Goal: Transaction & Acquisition: Purchase product/service

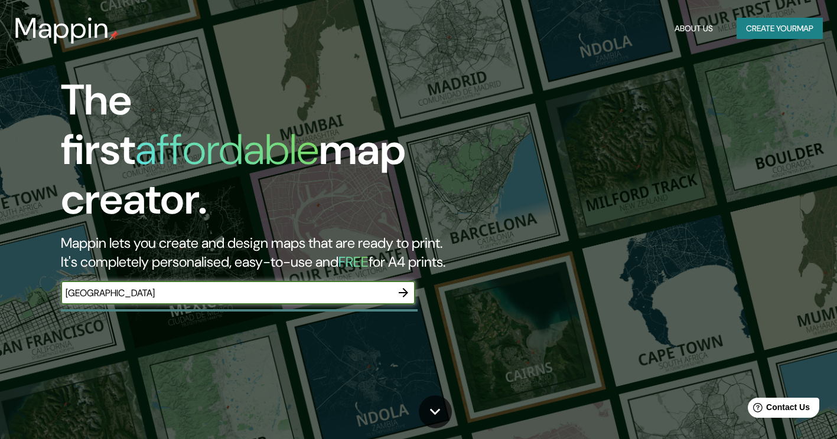
drag, startPoint x: 70, startPoint y: 264, endPoint x: 30, endPoint y: 235, distance: 49.0
click at [43, 263] on div "The first affordable map creator. Mappin lets you create and design maps that a…" at bounding box center [270, 196] width 502 height 241
type input "[GEOGRAPHIC_DATA]"
click at [401, 286] on icon "button" at bounding box center [403, 293] width 14 height 14
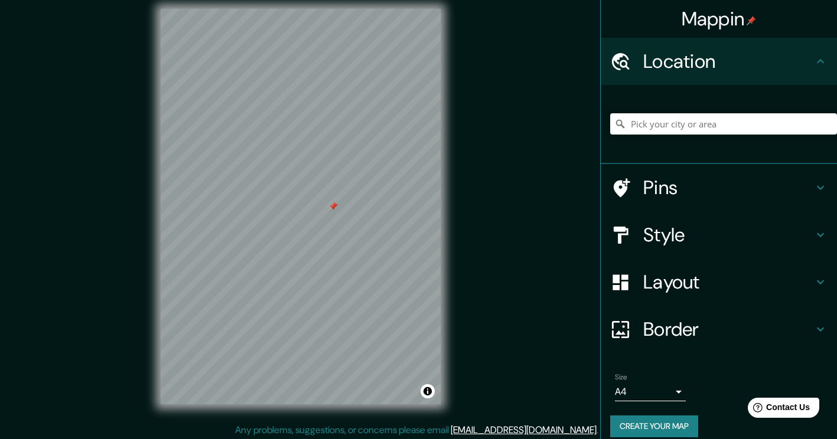
scroll to position [10, 0]
click at [813, 231] on icon at bounding box center [820, 235] width 14 height 14
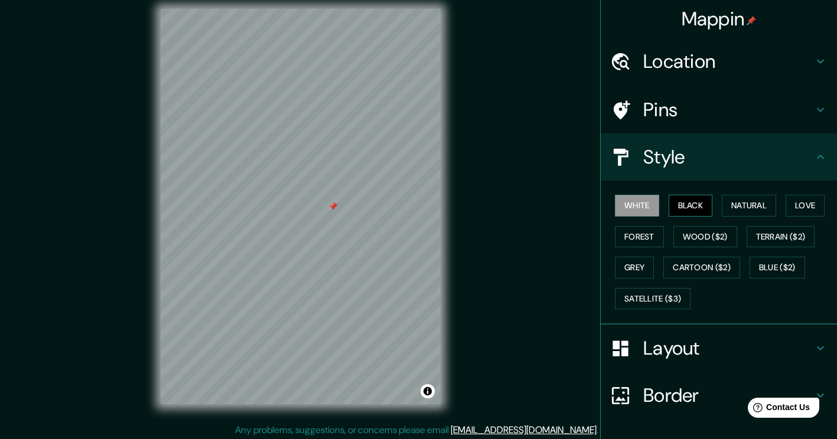
click at [690, 203] on button "Black" at bounding box center [690, 206] width 44 height 22
click at [640, 205] on button "White" at bounding box center [637, 206] width 44 height 22
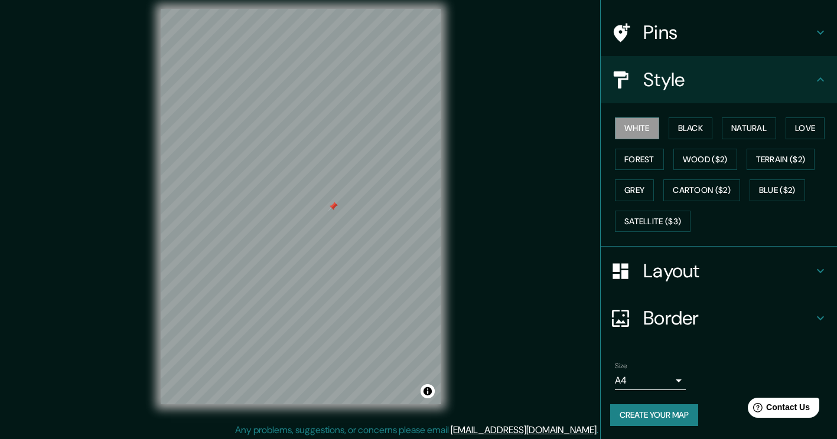
scroll to position [78, 0]
click at [770, 270] on h4 "Layout" at bounding box center [728, 271] width 170 height 24
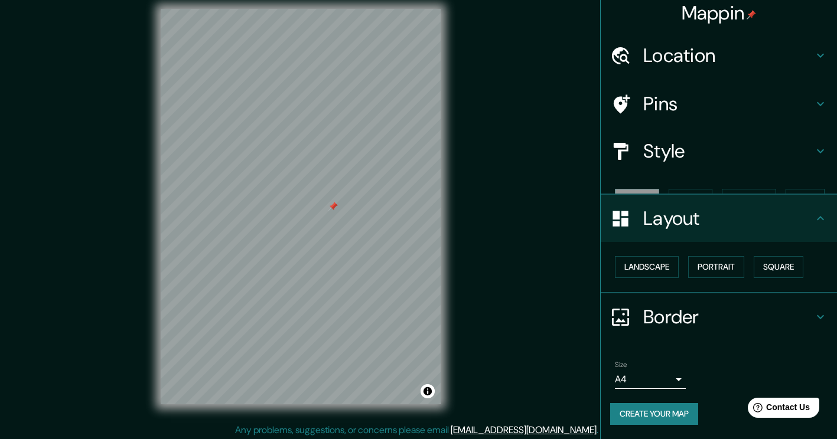
scroll to position [0, 0]
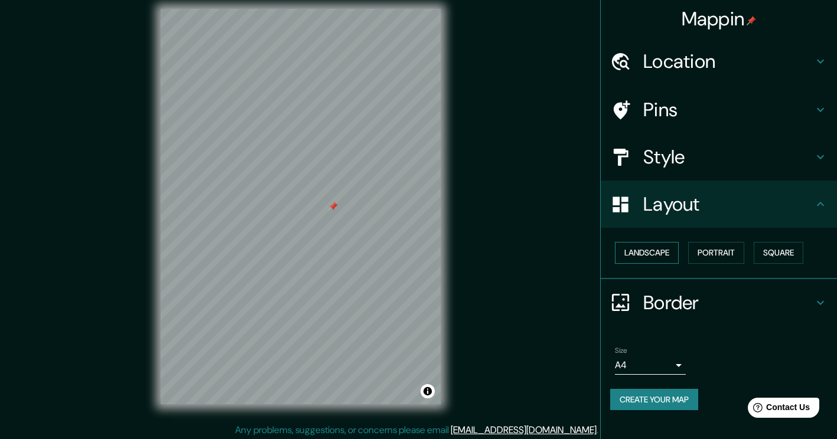
click at [669, 252] on button "Landscape" at bounding box center [647, 253] width 64 height 22
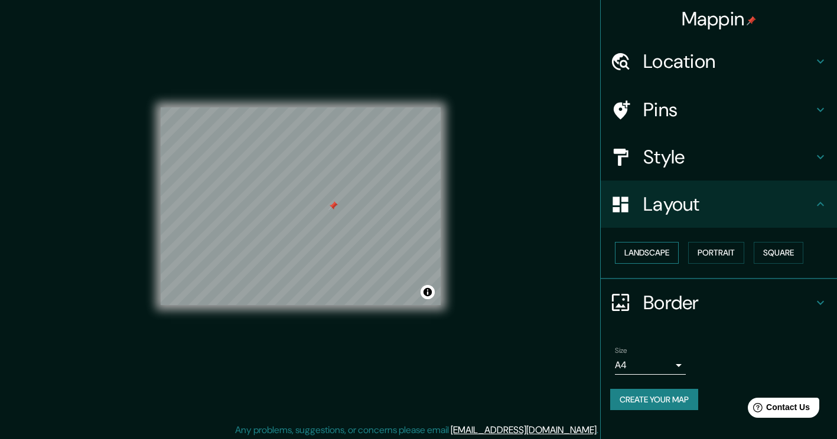
click at [670, 252] on button "Landscape" at bounding box center [647, 253] width 64 height 22
click at [726, 249] on button "Portrait" at bounding box center [716, 253] width 56 height 22
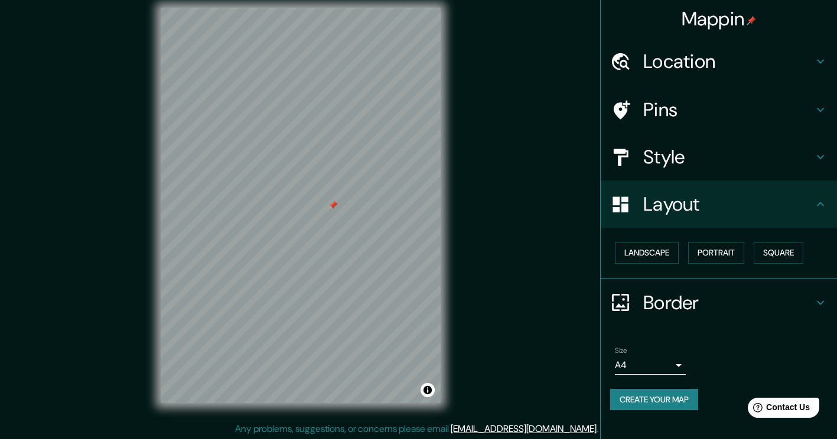
scroll to position [12, 0]
click at [671, 397] on button "Create your map" at bounding box center [654, 400] width 88 height 22
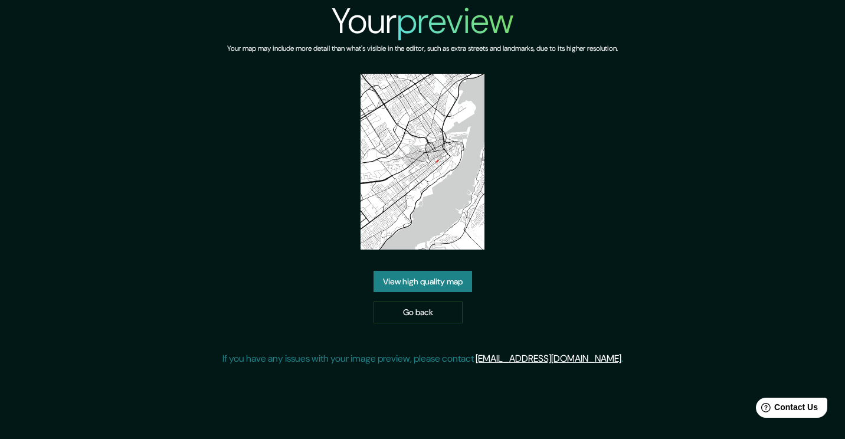
click at [415, 290] on link "View high quality map" at bounding box center [423, 282] width 99 height 22
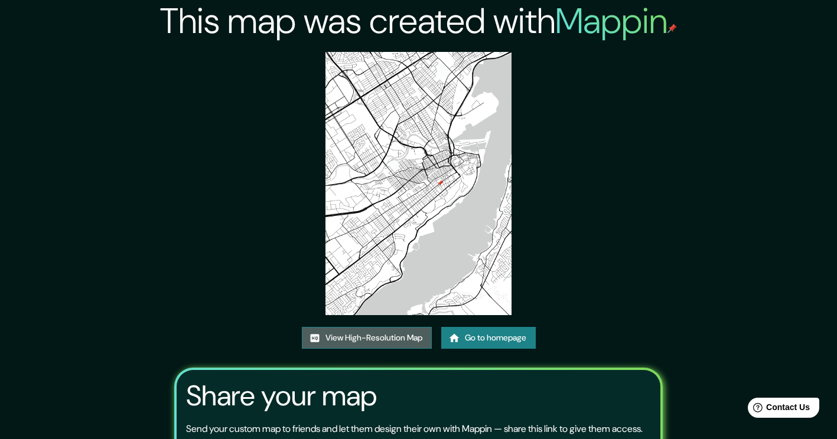
click at [367, 338] on link "View High-Resolution Map" at bounding box center [367, 338] width 130 height 22
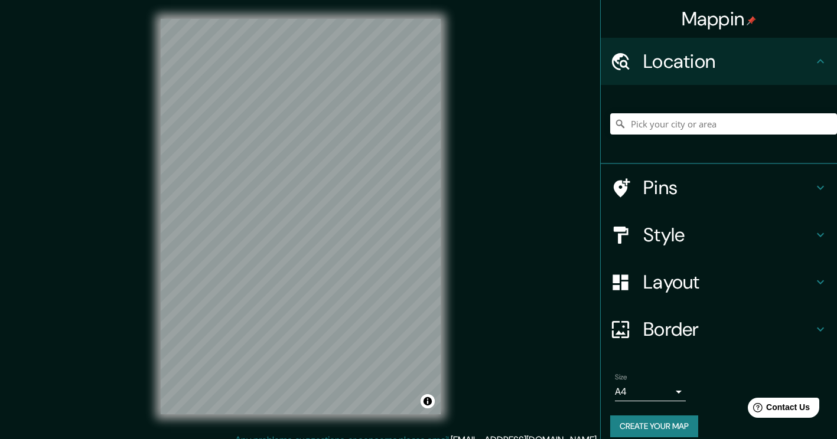
scroll to position [12, 0]
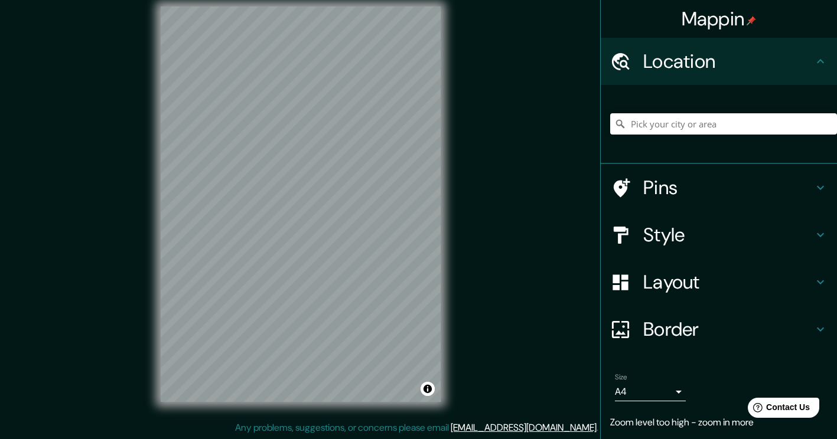
click at [450, 208] on div "© Mapbox © OpenStreetMap Improve this map" at bounding box center [301, 204] width 318 height 433
click at [499, 296] on div "Mappin Location Pins Style Layout Border Choose a border. Hint : you can make l…" at bounding box center [418, 214] width 837 height 452
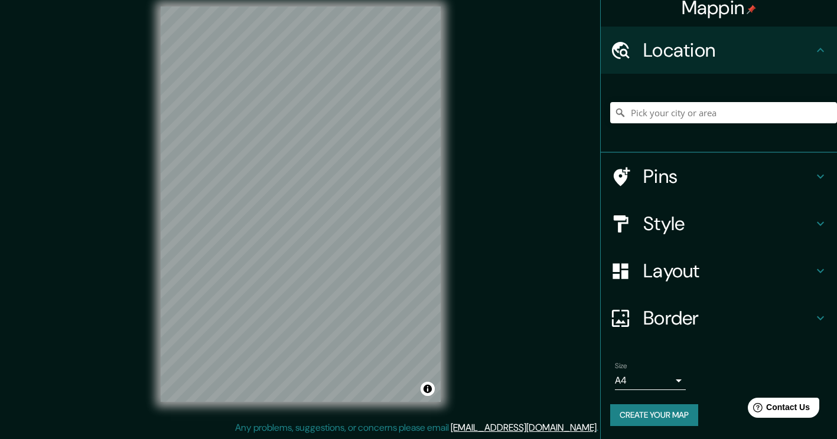
scroll to position [12, 0]
click at [818, 50] on div "Location" at bounding box center [718, 49] width 236 height 47
click at [813, 176] on icon at bounding box center [820, 176] width 14 height 14
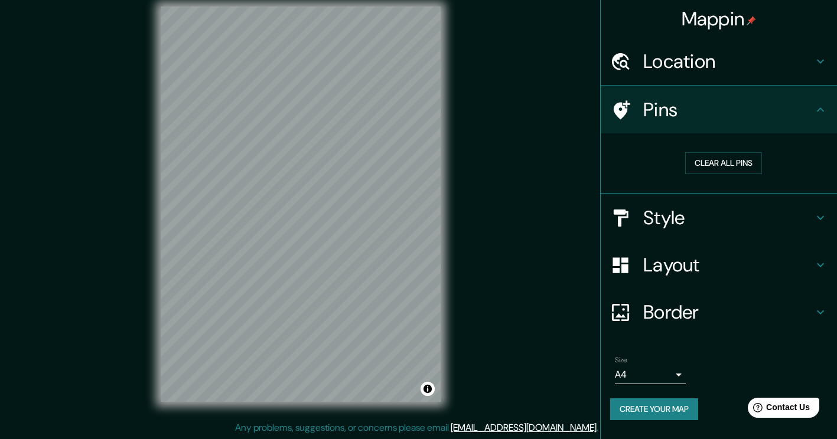
scroll to position [0, 0]
click at [731, 162] on button "Clear all pins" at bounding box center [723, 163] width 77 height 22
click at [825, 224] on icon at bounding box center [820, 218] width 14 height 14
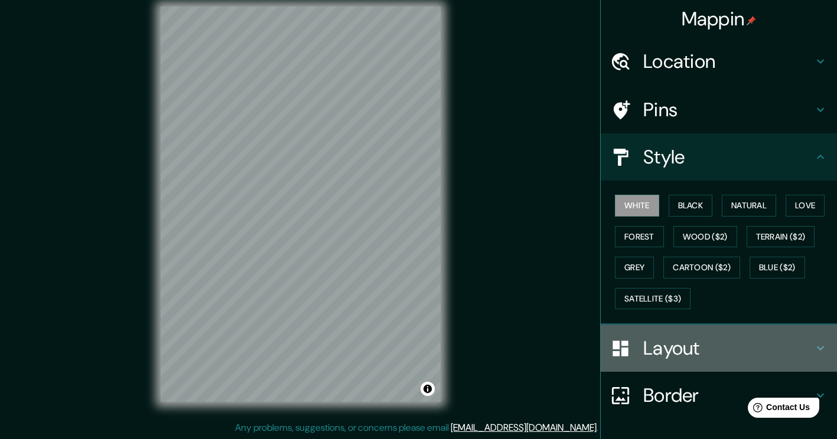
click at [809, 339] on div "Layout" at bounding box center [718, 348] width 236 height 47
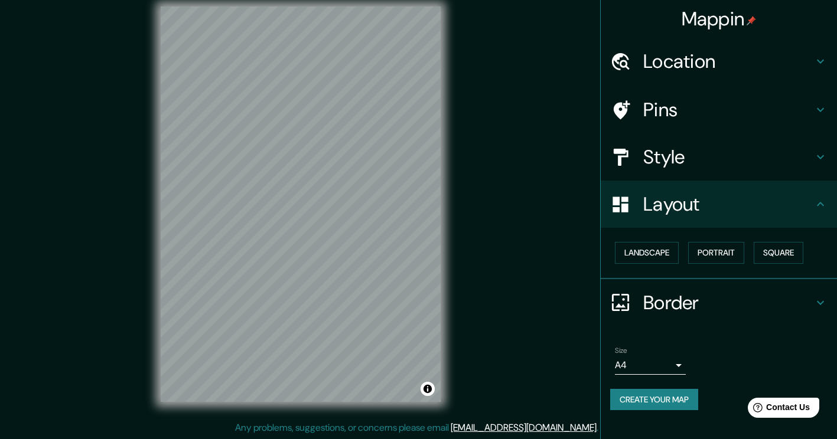
click at [816, 299] on icon at bounding box center [820, 303] width 14 height 14
